Goal: Task Accomplishment & Management: Use online tool/utility

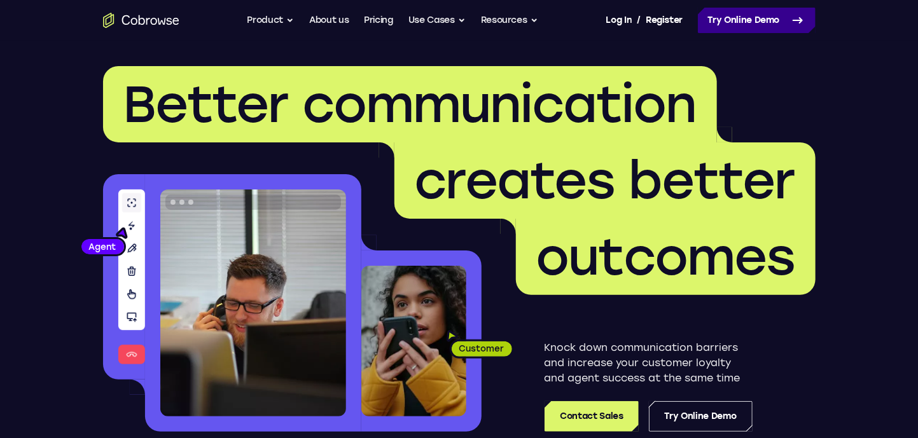
click at [771, 11] on link "Try Online Demo" at bounding box center [757, 20] width 118 height 25
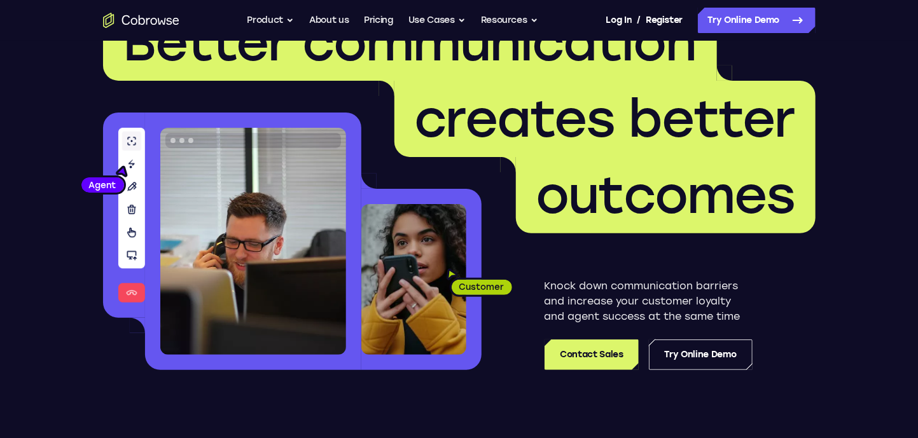
scroll to position [127, 0]
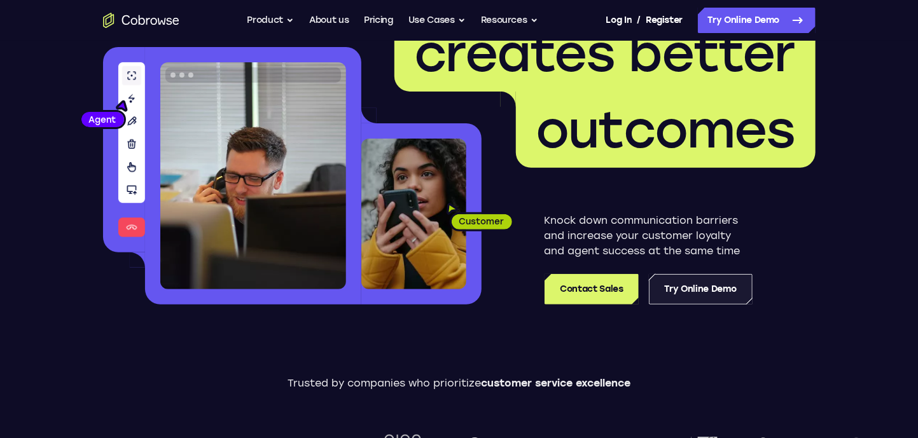
click at [700, 282] on link "Try Online Demo" at bounding box center [701, 289] width 104 height 31
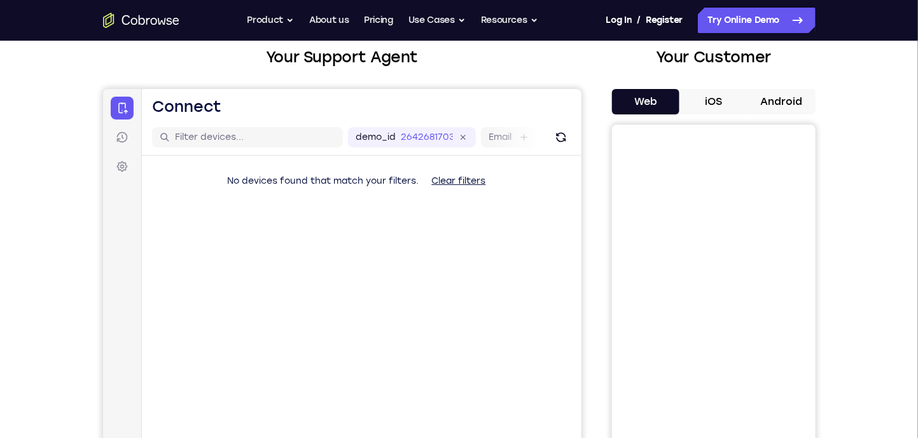
scroll to position [64, 0]
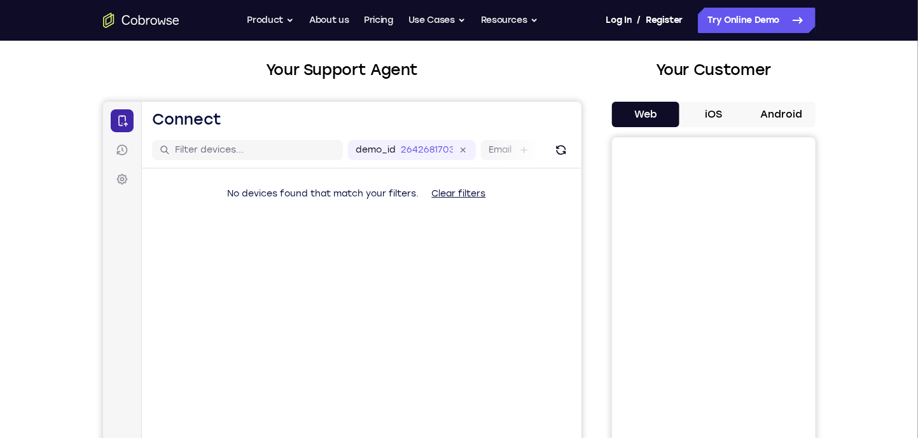
click at [124, 120] on icon at bounding box center [121, 120] width 13 height 13
click at [31, 151] on div "Your Support Agent Your Customer Web iOS Android Next Steps We’d be happy to gi…" at bounding box center [459, 396] width 918 height 839
click at [706, 119] on button "iOS" at bounding box center [713, 114] width 68 height 25
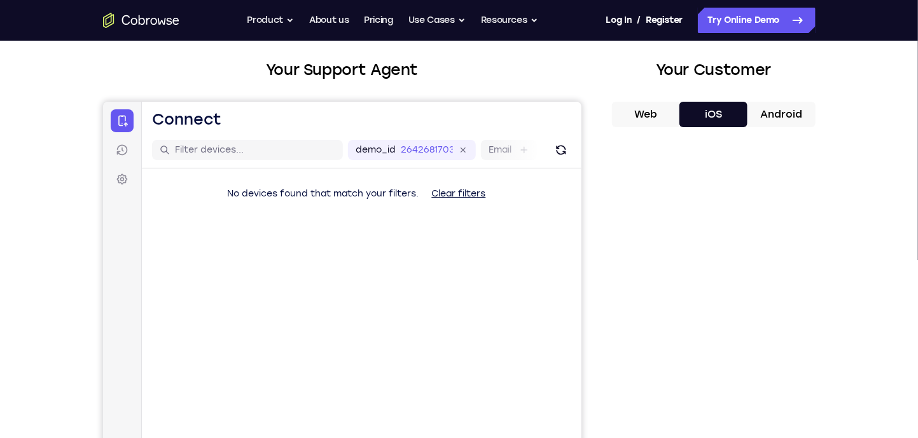
click at [639, 109] on button "Web" at bounding box center [646, 114] width 68 height 25
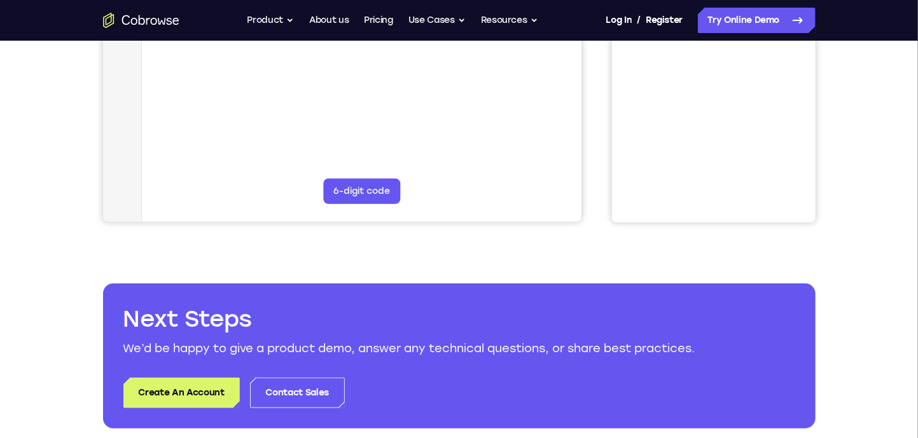
scroll to position [382, 0]
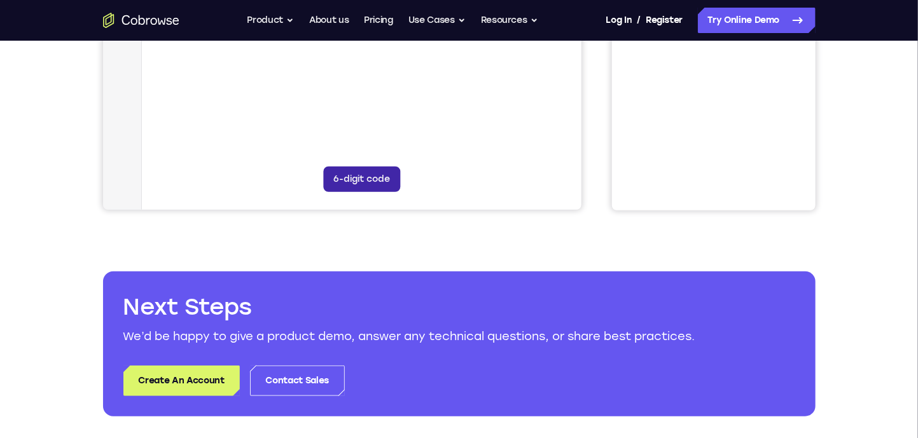
click at [383, 186] on button "6-digit code" at bounding box center [360, 179] width 77 height 25
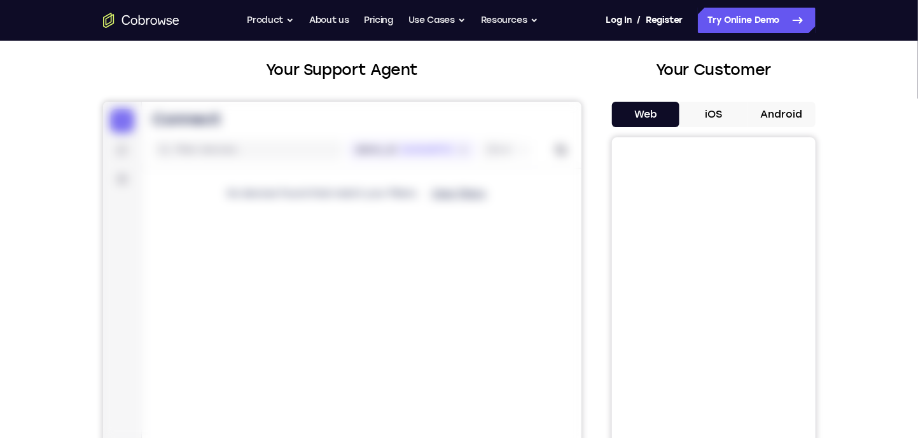
scroll to position [254, 0]
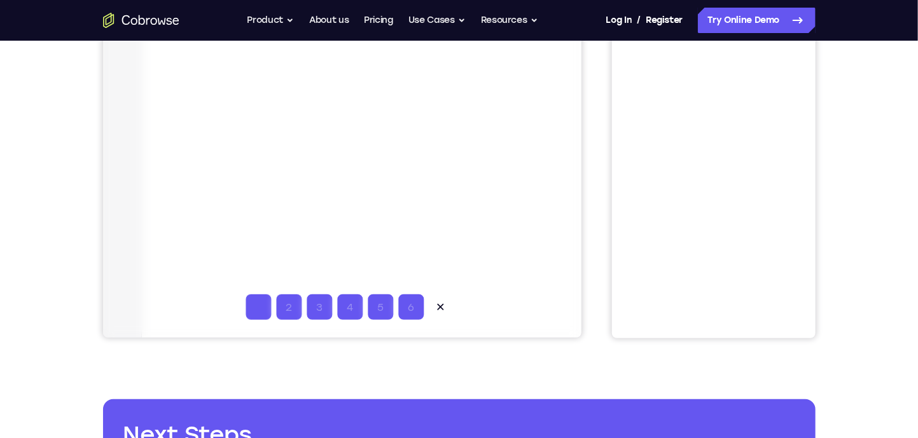
click at [253, 308] on input "Code entry digit 1" at bounding box center [257, 307] width 25 height 25
click at [288, 308] on input "Code entry digit 2" at bounding box center [287, 307] width 25 height 25
click at [256, 310] on input "Code entry digit 1" at bounding box center [257, 307] width 25 height 25
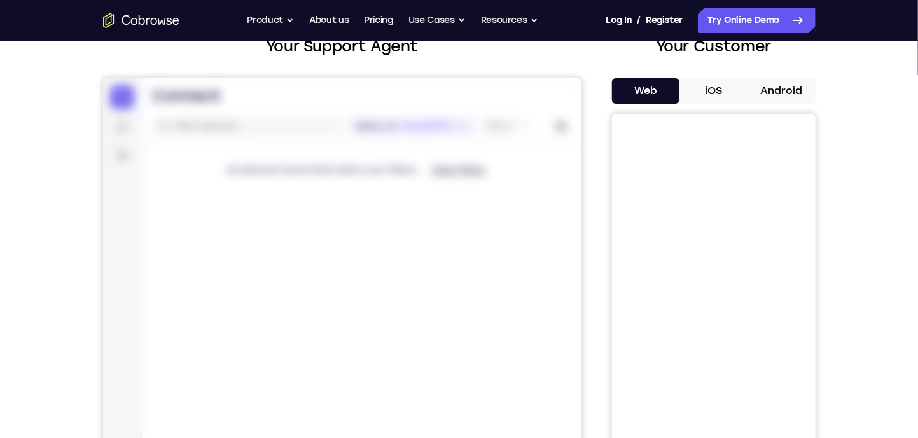
scroll to position [0, 0]
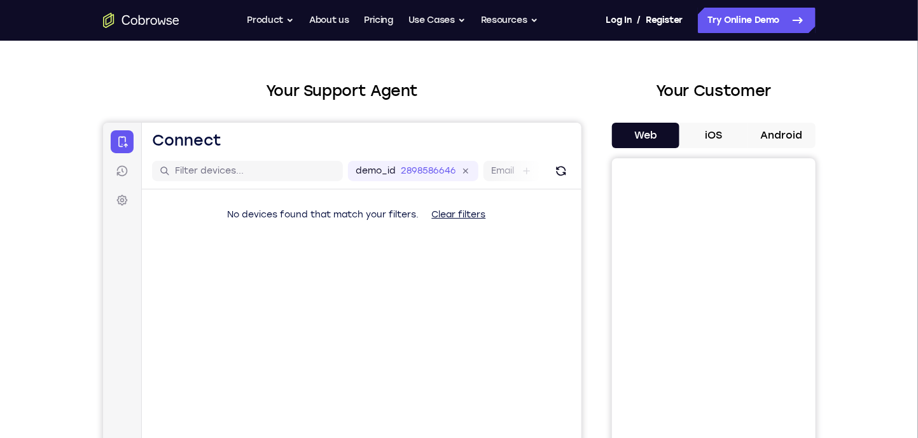
scroll to position [64, 0]
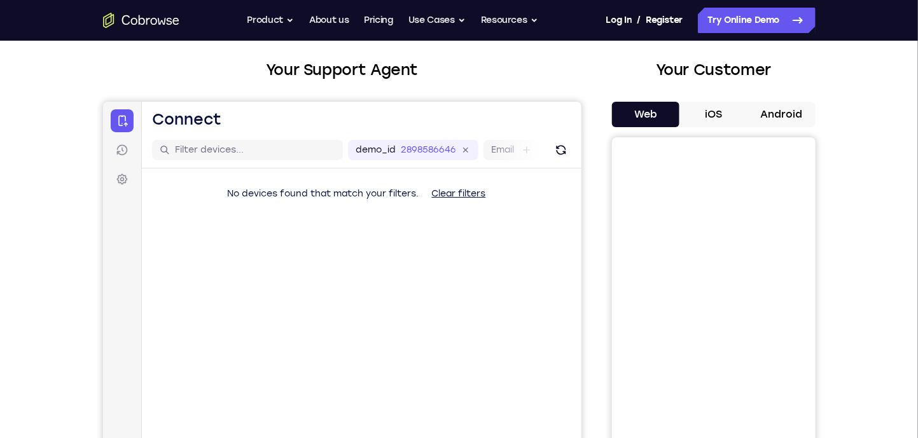
click at [460, 196] on button "Clear filters" at bounding box center [458, 193] width 74 height 25
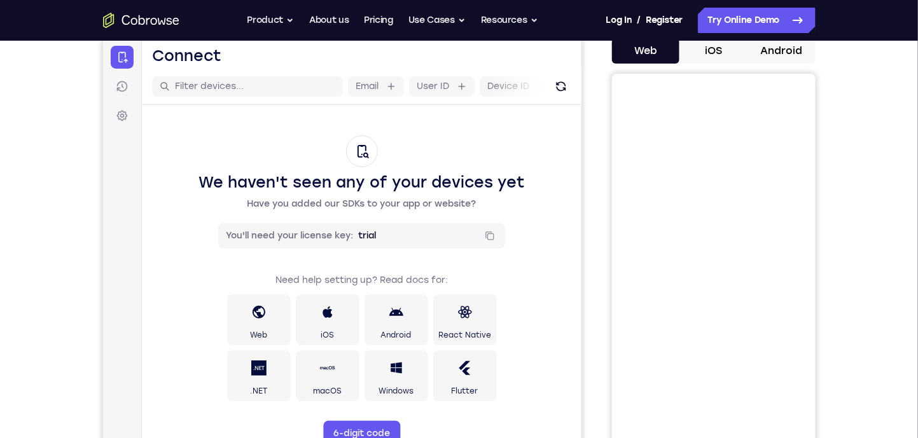
scroll to position [190, 0]
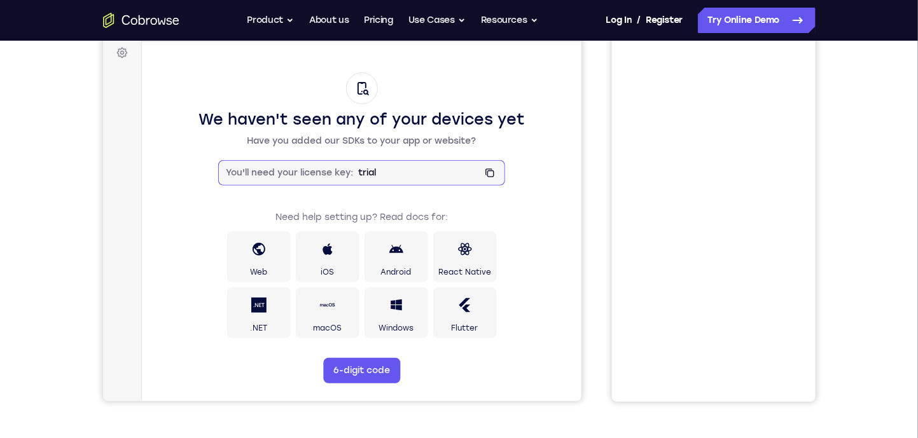
click at [489, 173] on icon at bounding box center [490, 174] width 7 height 7
click at [550, 127] on div "We haven't seen any of your devices yet Have you added our SDKs to your app or …" at bounding box center [360, 206] width 439 height 327
drag, startPoint x: 248, startPoint y: 139, endPoint x: 439, endPoint y: 143, distance: 191.5
click at [439, 143] on p "Have you added our SDKs to your app or website?" at bounding box center [361, 141] width 229 height 13
click at [299, 133] on div "We haven't seen any of your devices yet Have you added our SDKs to your app or …" at bounding box center [361, 110] width 326 height 75
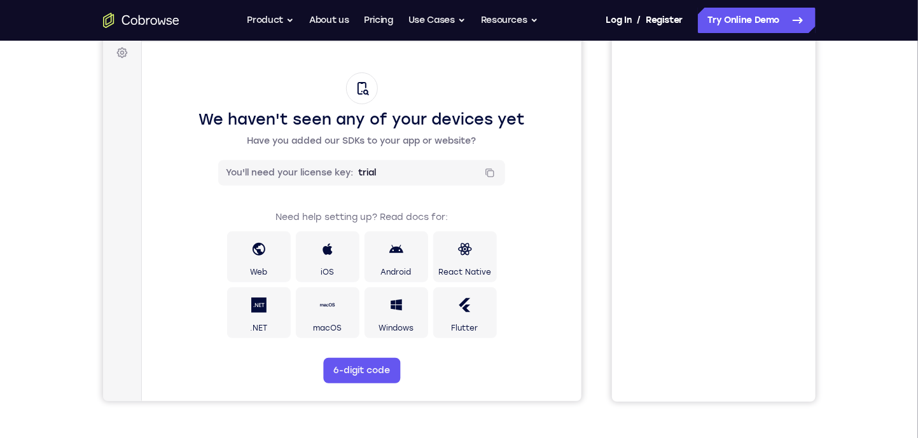
click at [170, 129] on div "We haven't seen any of your devices yet Have you added our SDKs to your app or …" at bounding box center [360, 206] width 439 height 327
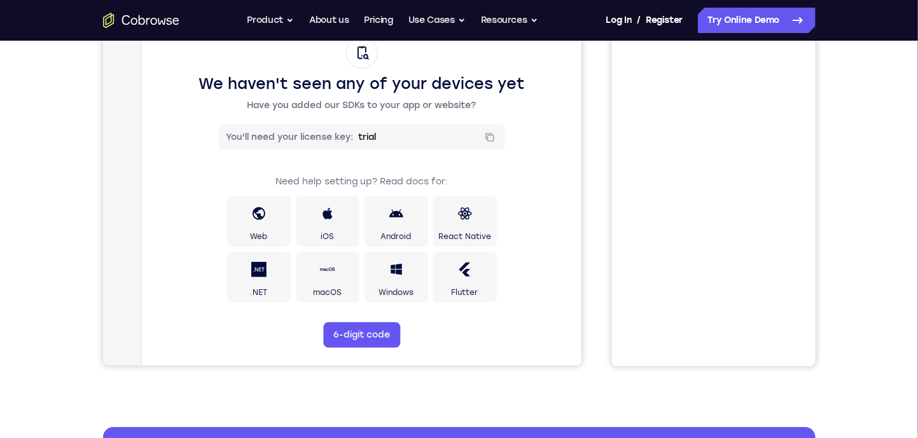
scroll to position [254, 0]
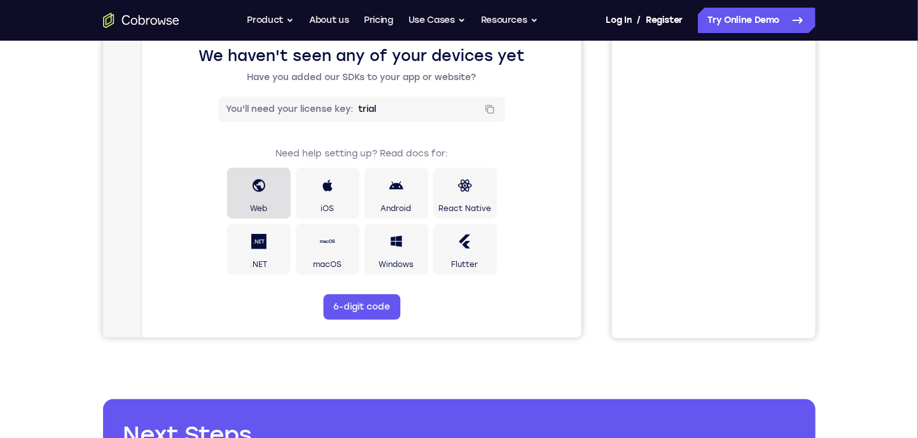
click at [252, 187] on icon at bounding box center [257, 186] width 13 height 13
